Goal: Task Accomplishment & Management: Manage account settings

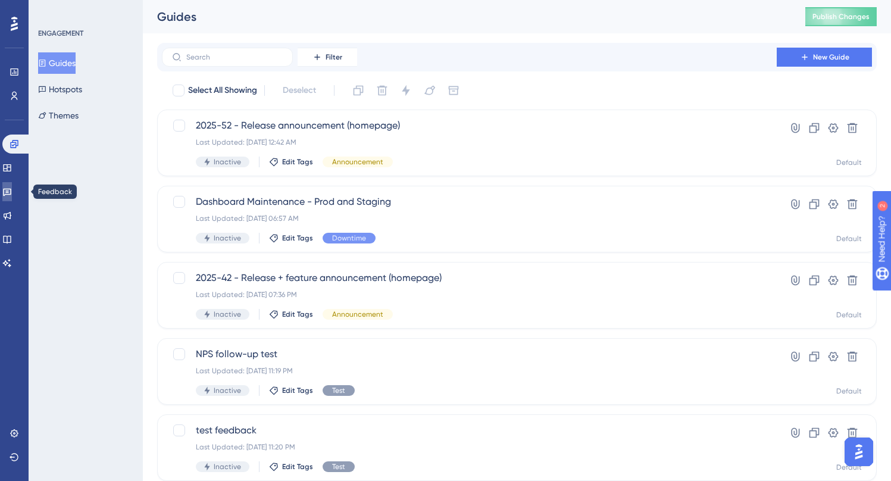
click at [12, 191] on icon at bounding box center [7, 192] width 10 height 10
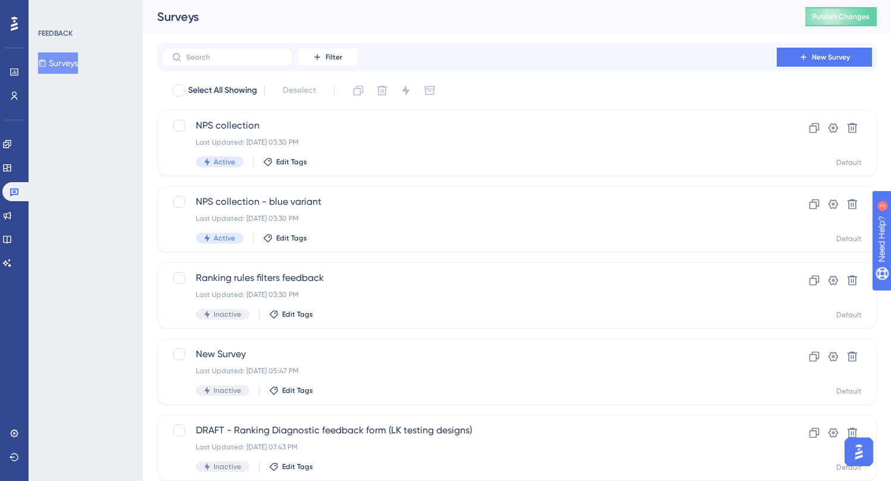
click at [21, 201] on div "Engagement Widgets Feedback Product Updates Knowledge Base AI Assistant" at bounding box center [14, 203] width 24 height 138
click at [403, 121] on span "NPS collection" at bounding box center [469, 125] width 547 height 14
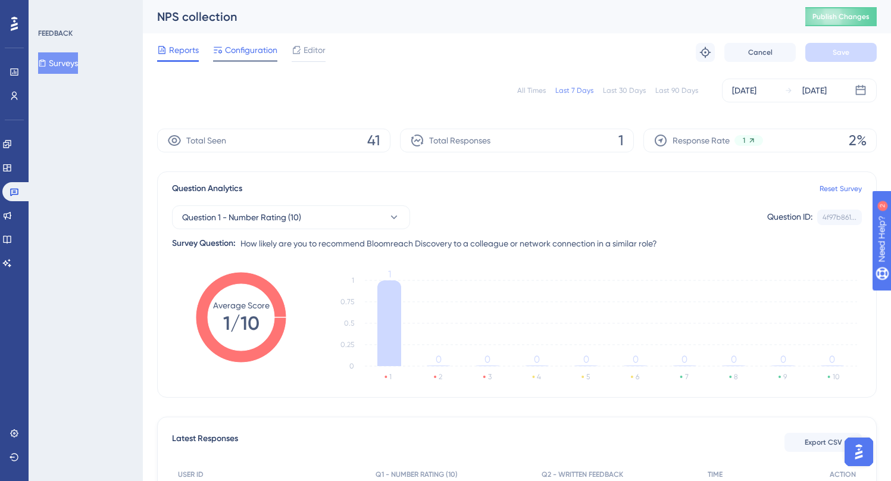
click at [246, 52] on span "Configuration" at bounding box center [251, 50] width 52 height 14
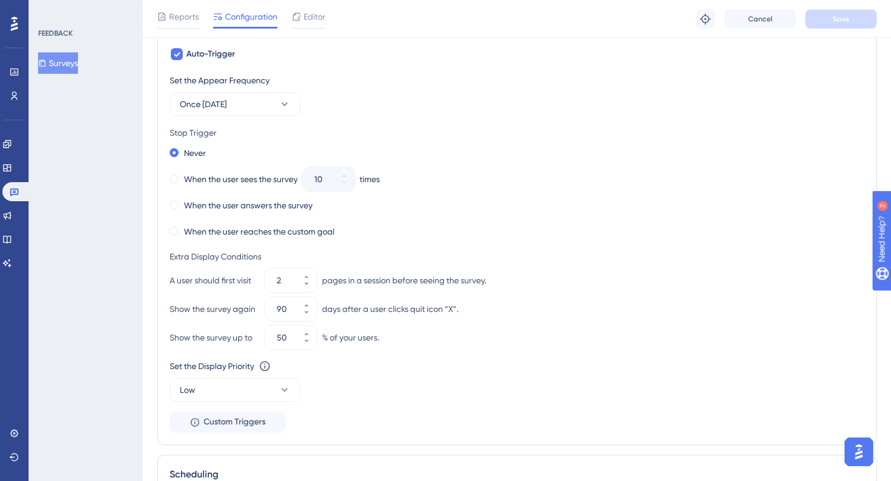
scroll to position [627, 0]
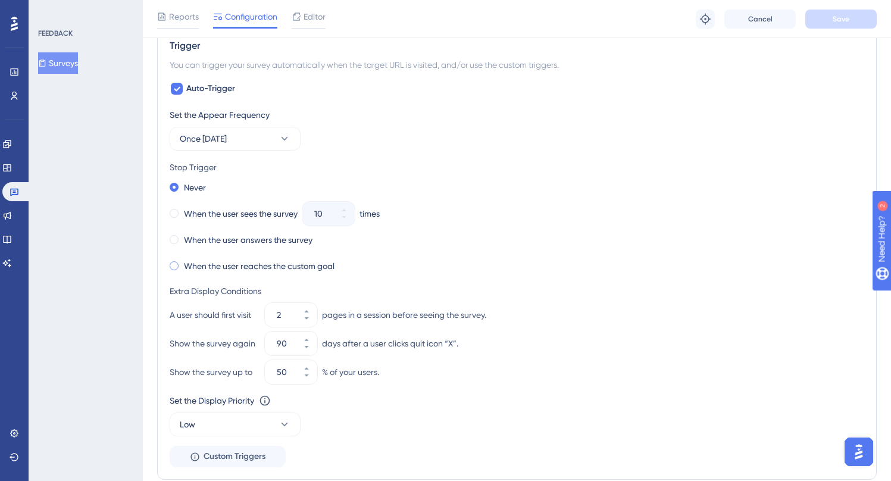
click at [274, 259] on label "When the user reaches the custom goal" at bounding box center [259, 266] width 151 height 14
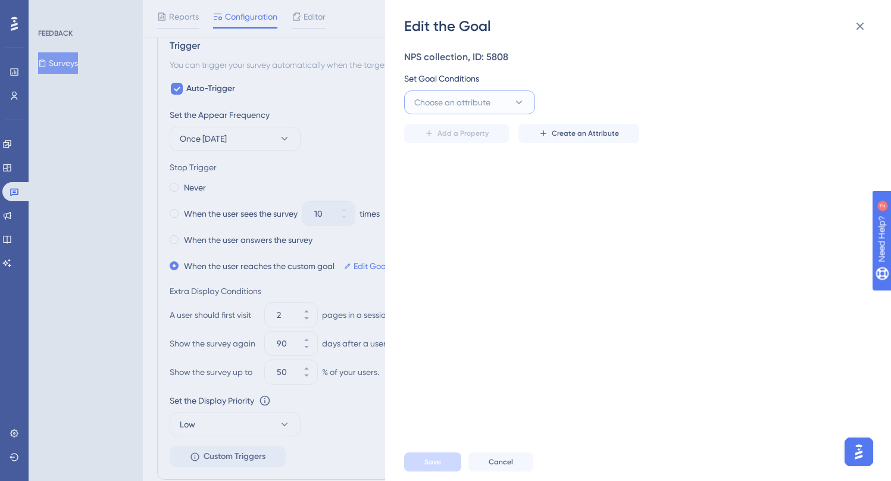
click at [503, 94] on button "Choose an attribute" at bounding box center [469, 102] width 131 height 24
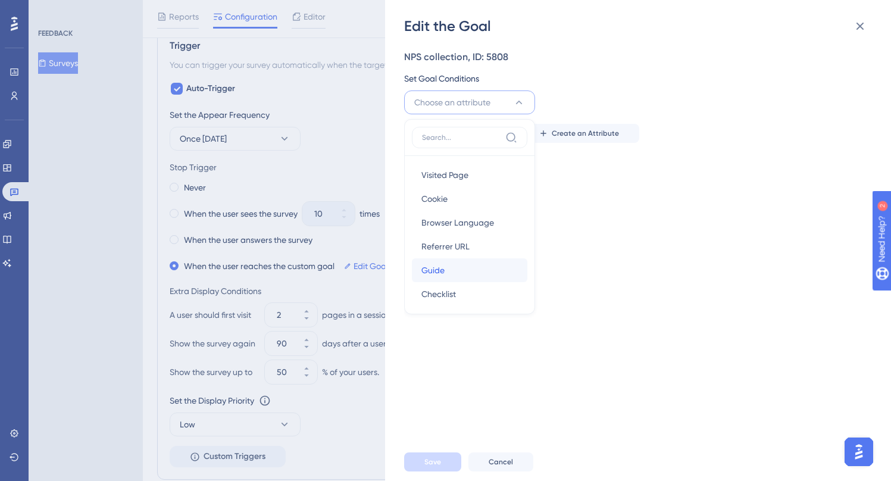
click at [466, 277] on div "Guide Guide" at bounding box center [469, 270] width 96 height 24
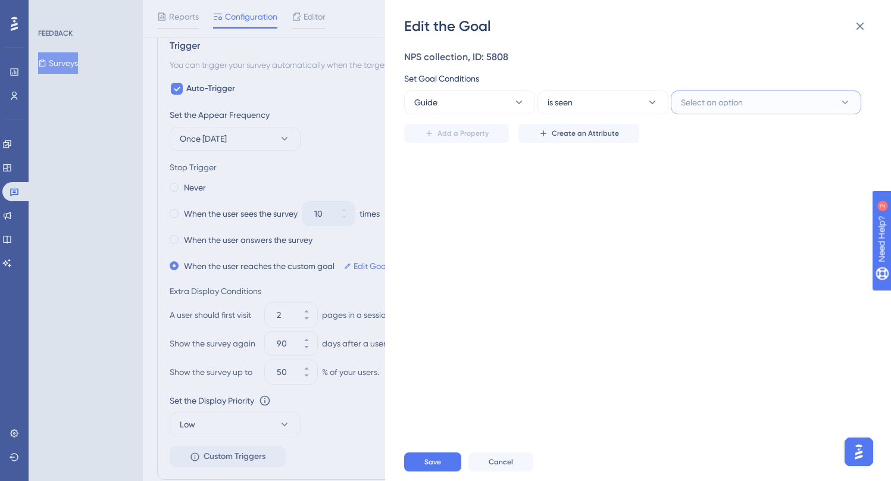
click at [752, 105] on button "Select an option" at bounding box center [765, 102] width 190 height 24
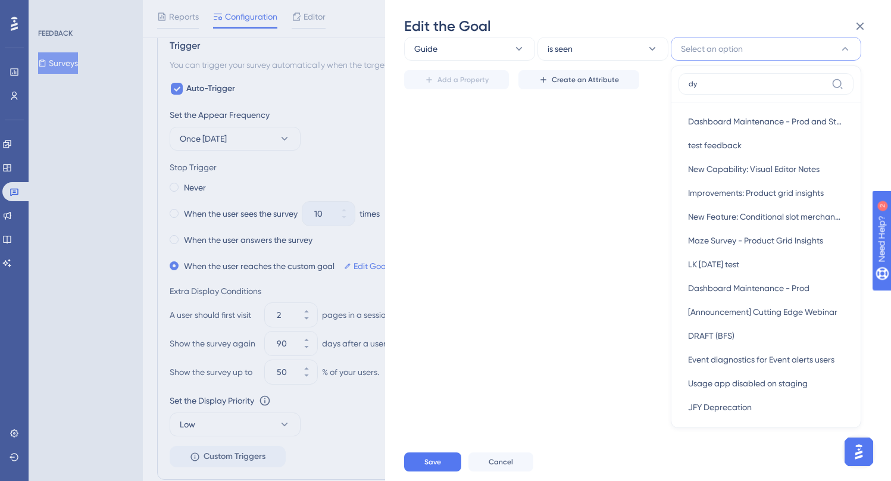
scroll to position [0, 0]
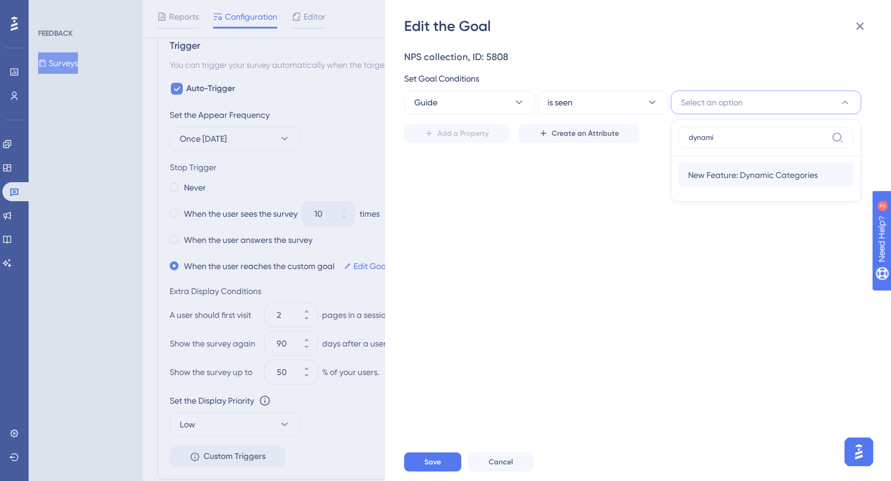
type input "dynami"
click at [756, 176] on span "New Feature: Dynamic Categories" at bounding box center [753, 175] width 130 height 14
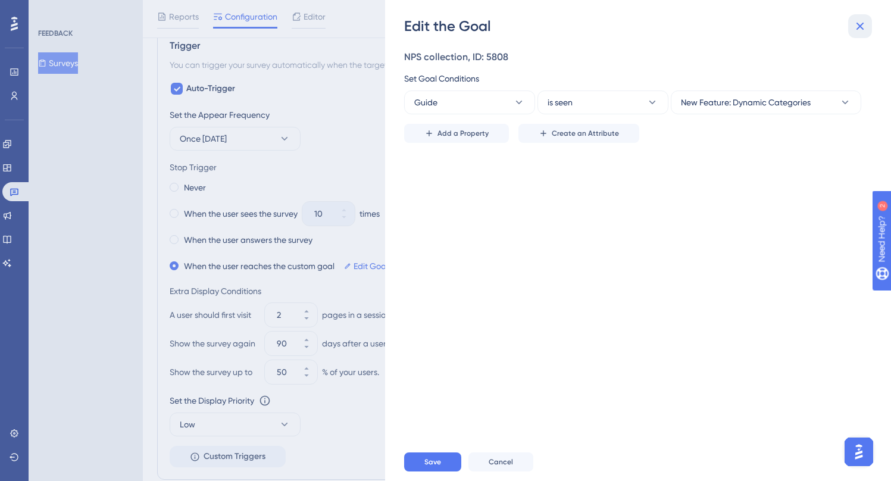
click at [868, 25] on button at bounding box center [860, 26] width 24 height 24
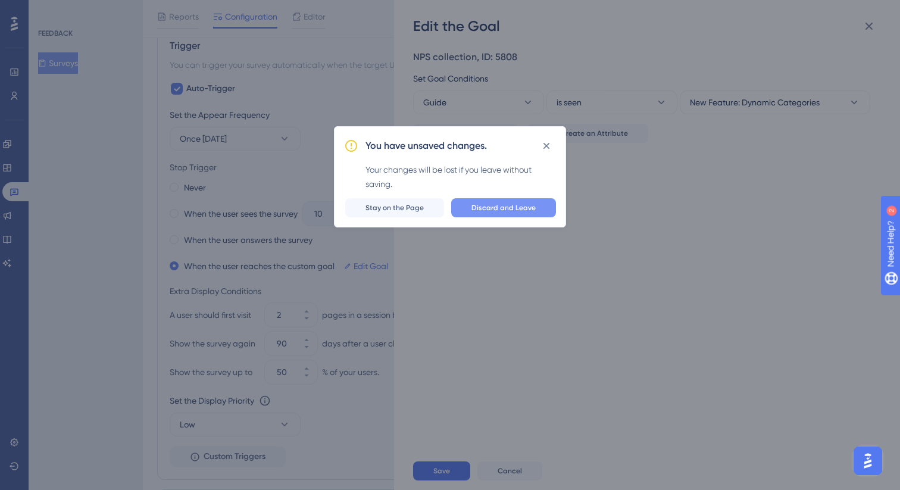
click at [505, 204] on span "Discard and Leave" at bounding box center [503, 208] width 64 height 10
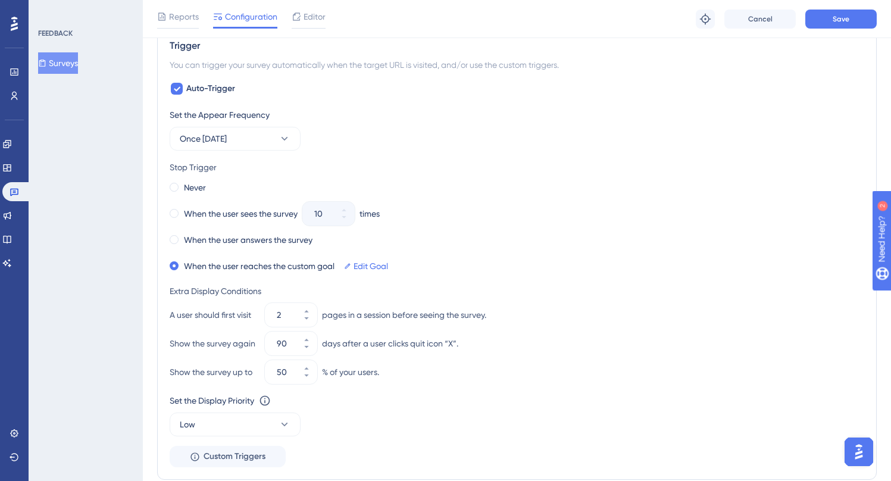
click at [454, 131] on div "Set the Appear Frequency Once in 90 days" at bounding box center [517, 129] width 694 height 43
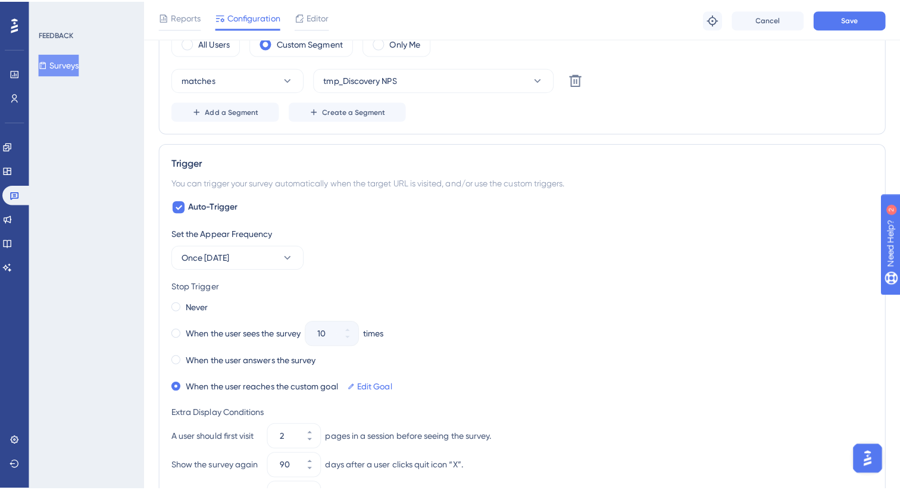
scroll to position [584, 0]
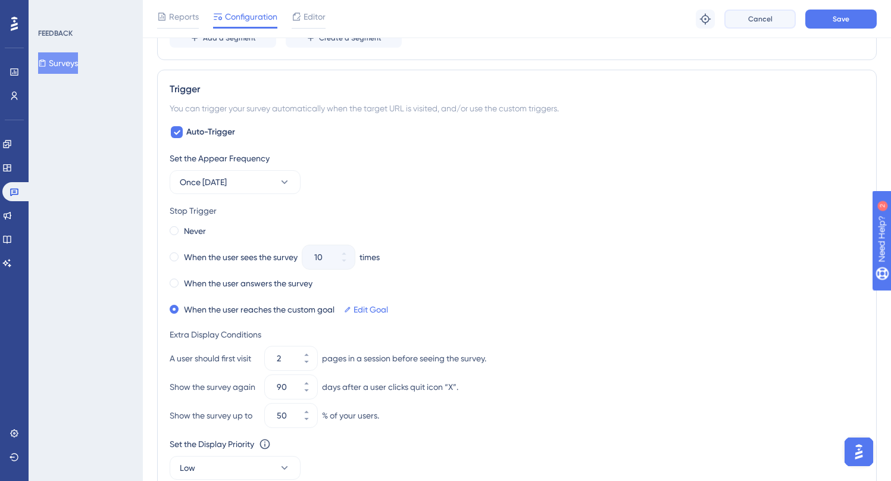
click at [756, 23] on button "Cancel" at bounding box center [759, 19] width 71 height 19
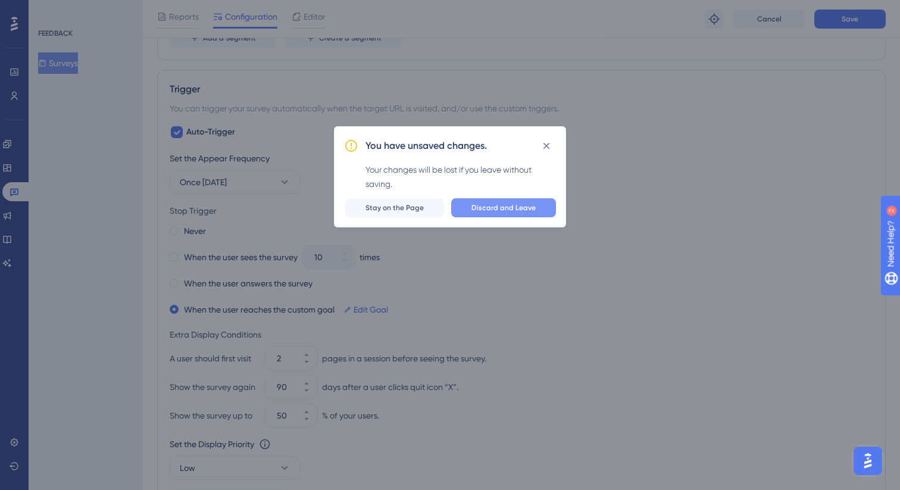
click at [509, 202] on button "Discard and Leave" at bounding box center [503, 207] width 105 height 19
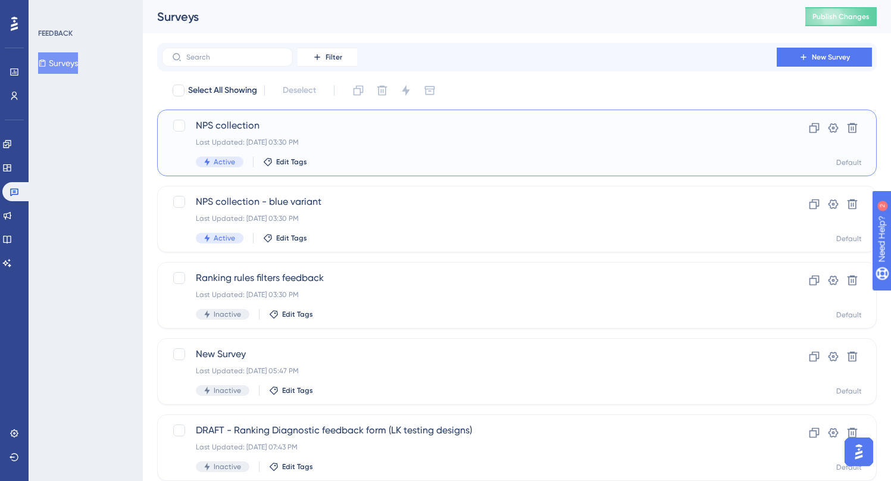
click at [444, 167] on div "NPS collection Last Updated: [DATE] 03:30 PM Active Edit Tags Clone Settings De…" at bounding box center [516, 142] width 719 height 67
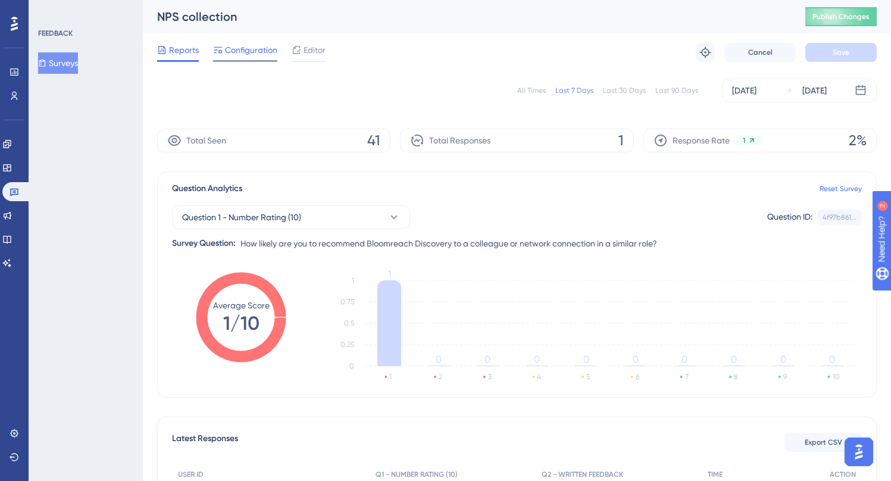
click at [251, 47] on span "Configuration" at bounding box center [251, 50] width 52 height 14
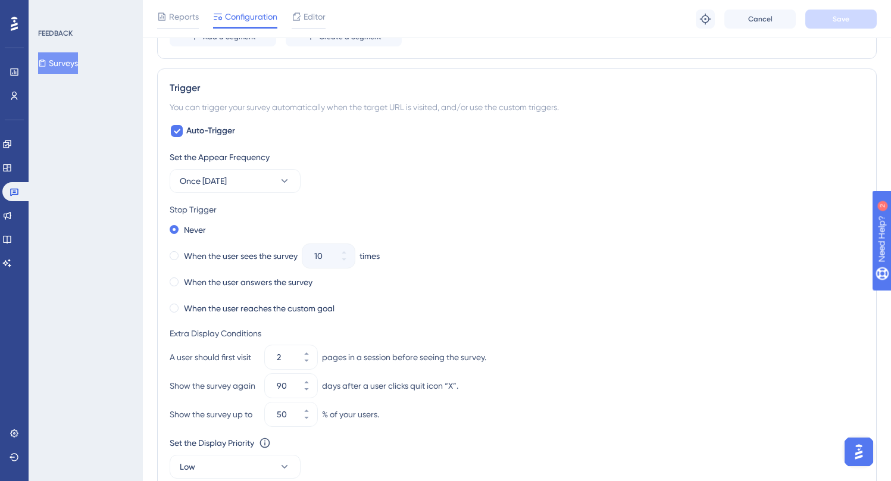
scroll to position [650, 0]
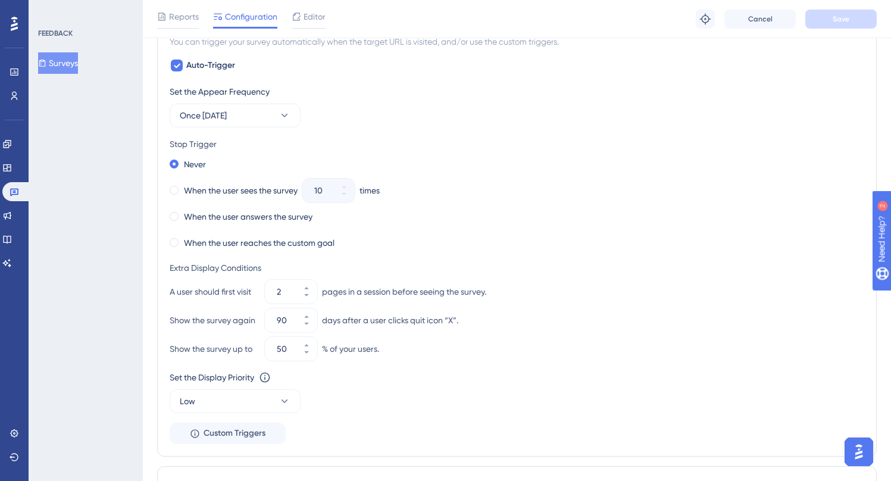
click at [466, 399] on div "Set the Display Priority This option will set the display priority between auto…" at bounding box center [517, 391] width 694 height 43
click at [251, 439] on span "Custom Triggers" at bounding box center [234, 433] width 62 height 14
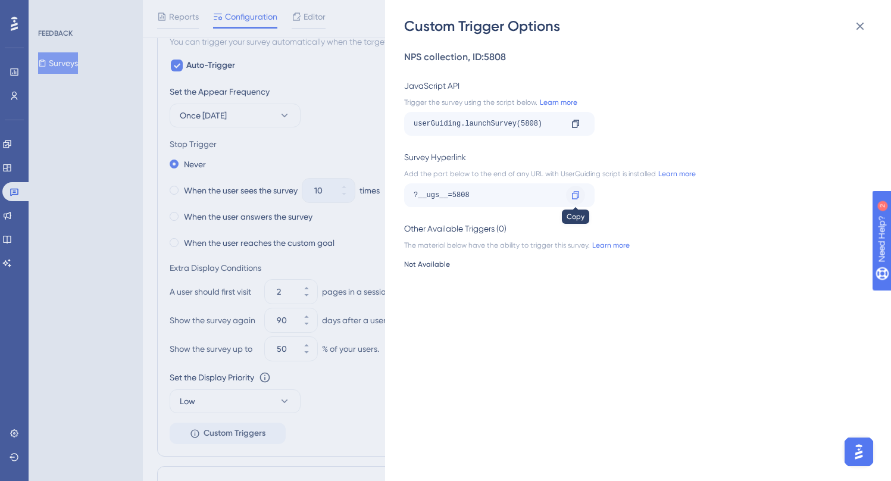
click at [575, 192] on icon at bounding box center [576, 195] width 10 height 10
click at [866, 32] on icon at bounding box center [860, 26] width 14 height 14
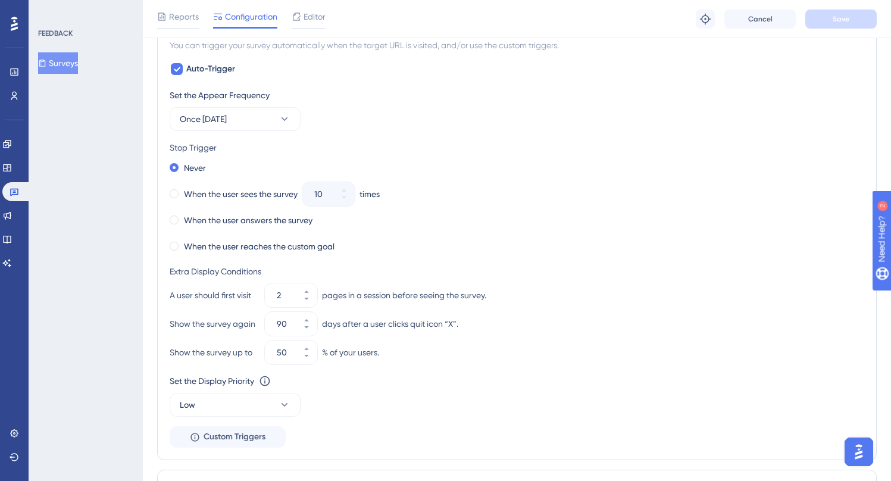
scroll to position [655, 0]
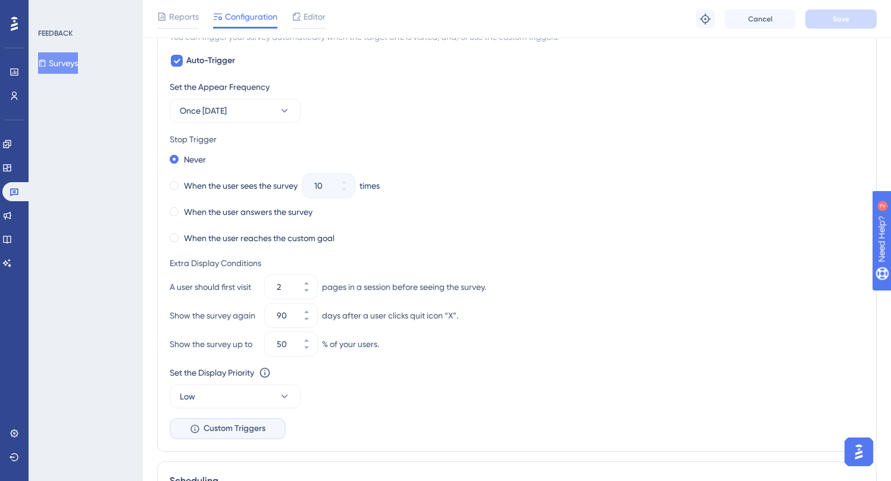
click at [253, 435] on button "Custom Triggers" at bounding box center [228, 428] width 116 height 21
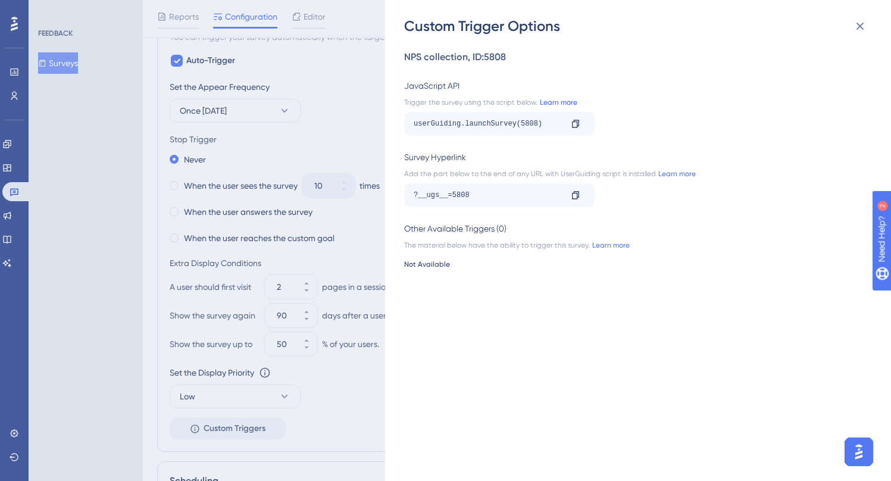
click at [555, 99] on link "Learn more" at bounding box center [557, 103] width 40 height 10
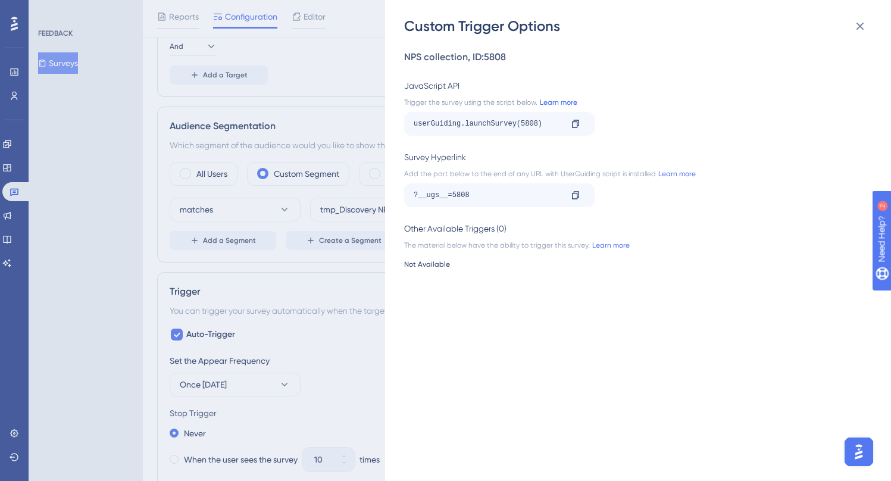
scroll to position [415, 0]
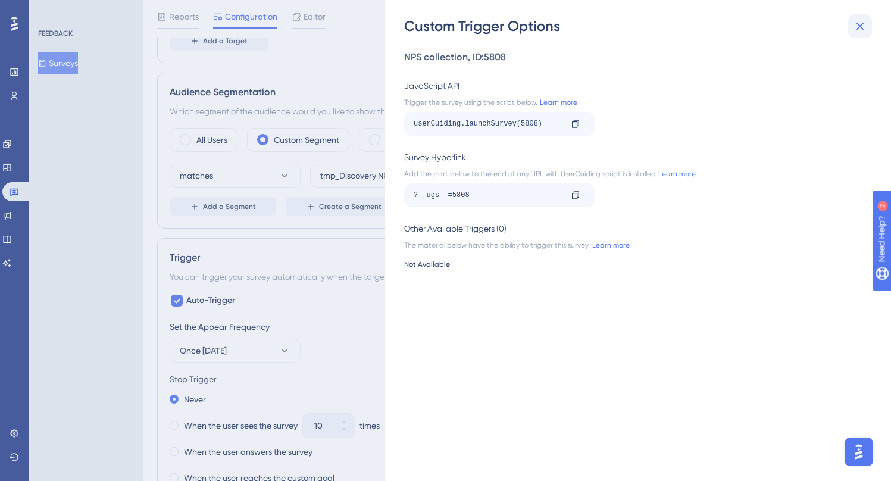
click at [865, 27] on icon at bounding box center [860, 26] width 14 height 14
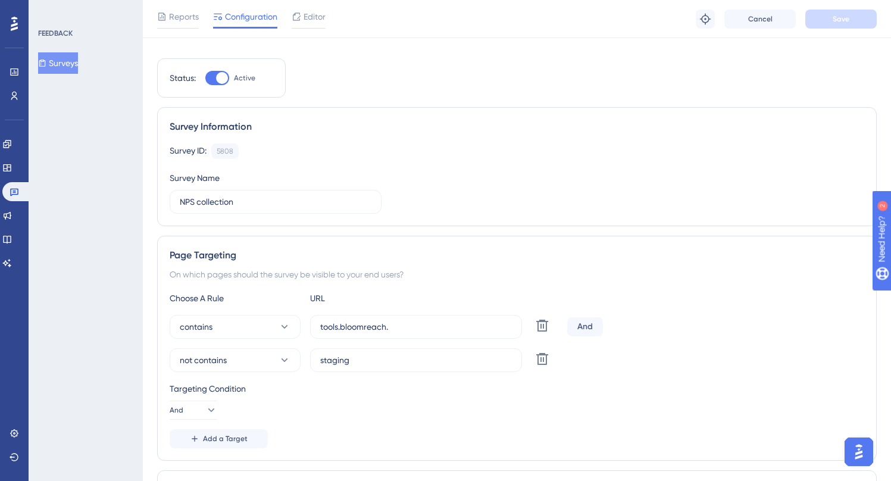
scroll to position [0, 6]
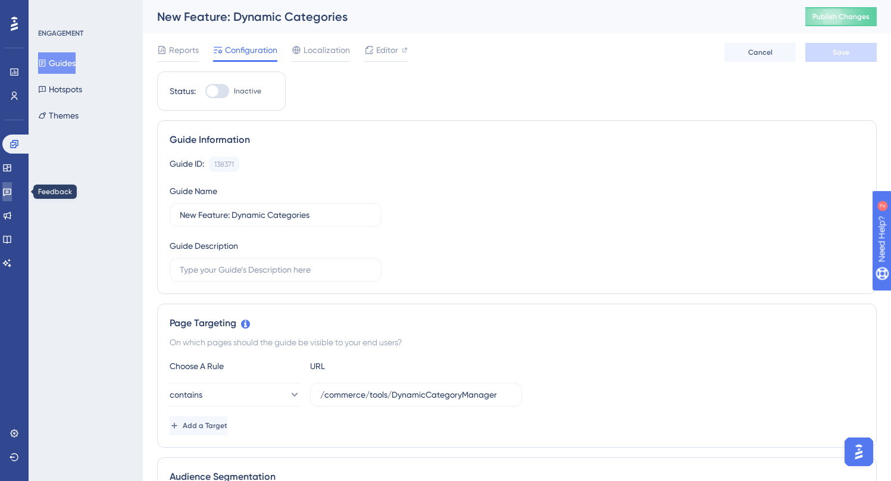
click at [12, 198] on link at bounding box center [7, 191] width 10 height 19
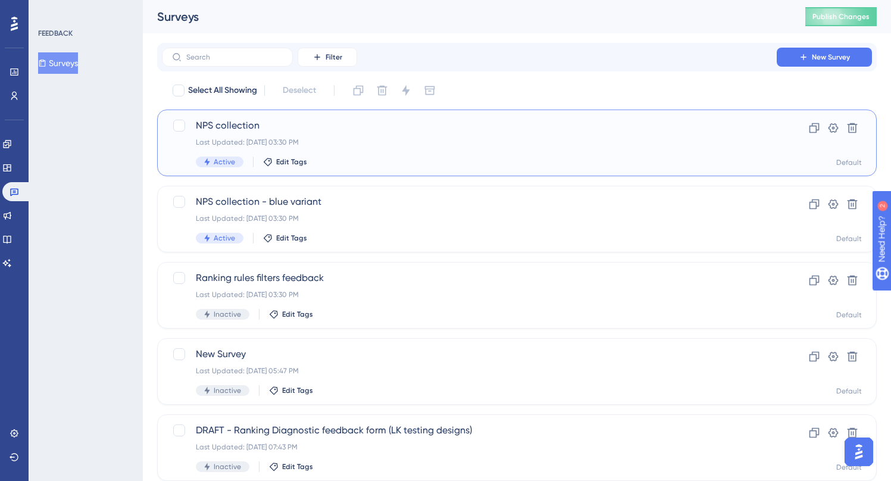
click at [445, 145] on div "Last Updated: [DATE] 03:30 PM" at bounding box center [469, 142] width 547 height 10
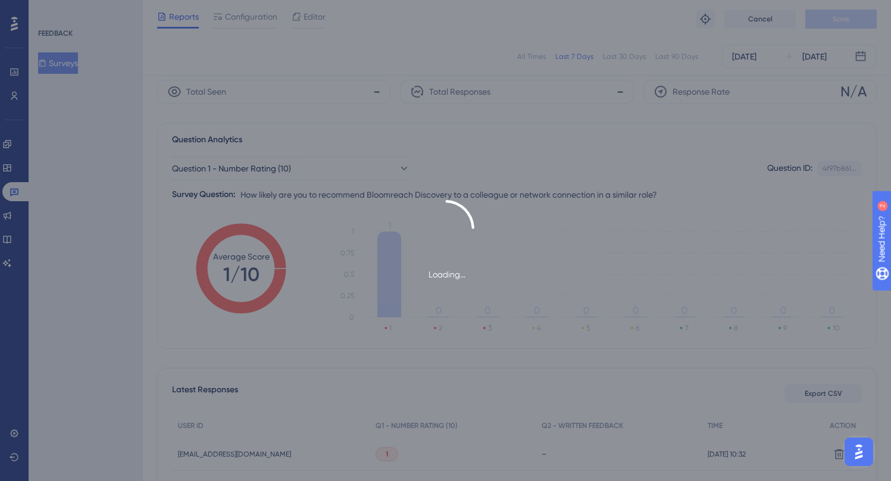
scroll to position [173, 0]
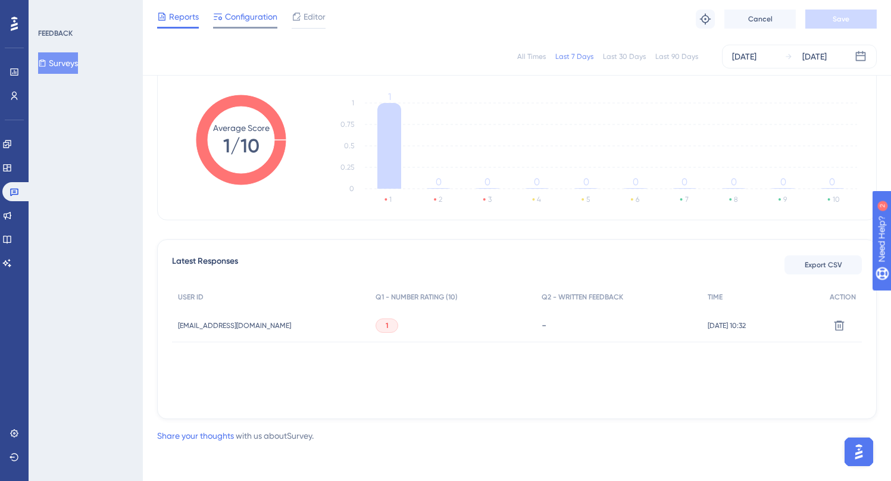
click at [247, 10] on span "Configuration" at bounding box center [251, 17] width 52 height 14
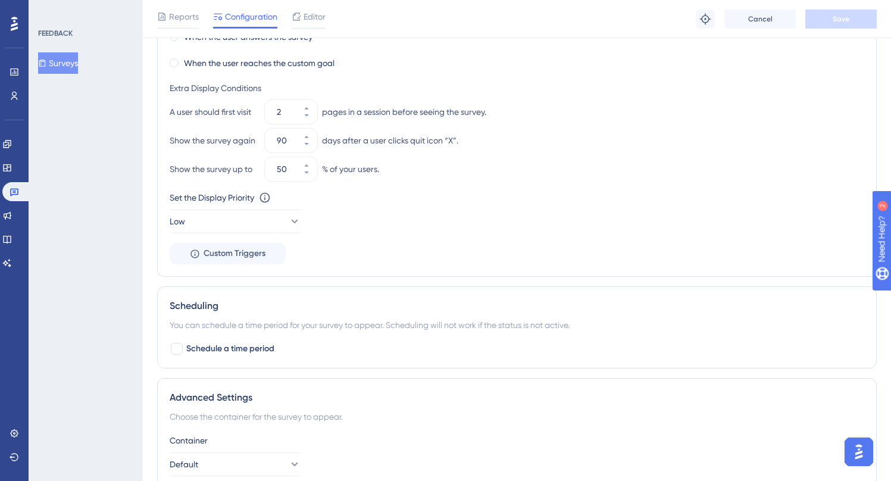
scroll to position [815, 0]
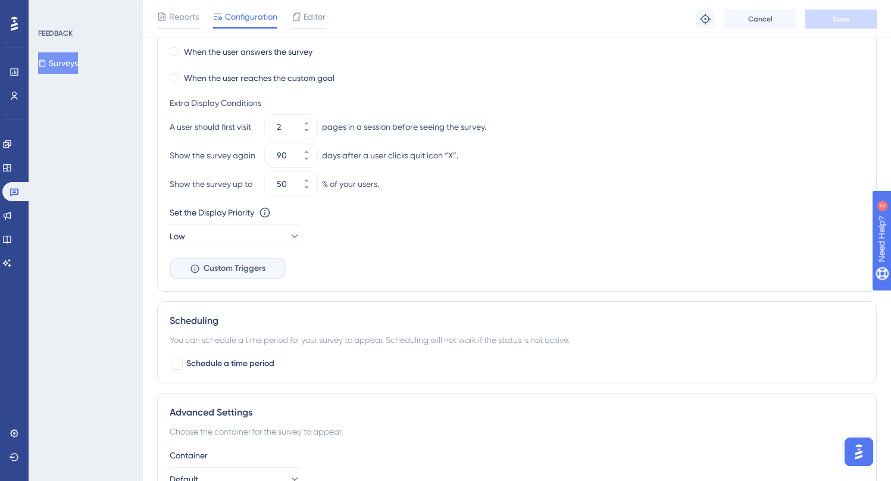
click at [233, 259] on button "Custom Triggers" at bounding box center [228, 268] width 116 height 21
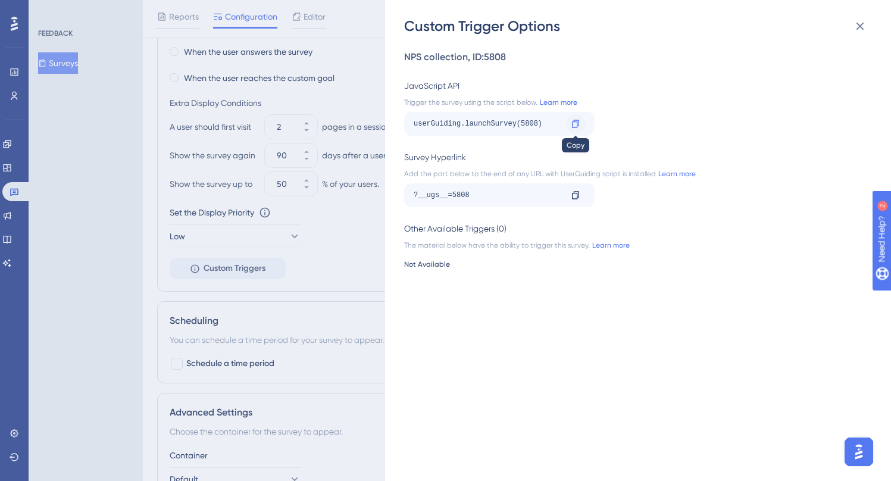
click at [576, 121] on icon at bounding box center [576, 124] width 10 height 10
click at [850, 23] on button at bounding box center [860, 26] width 24 height 24
